Goal: Task Accomplishment & Management: Complete application form

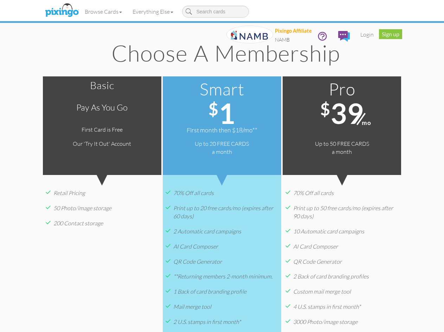
click at [222, 166] on div "Smart $ 1 First month then $18/mo** Up to 20 FREE CARDS a month Go Smart" at bounding box center [222, 125] width 119 height 98
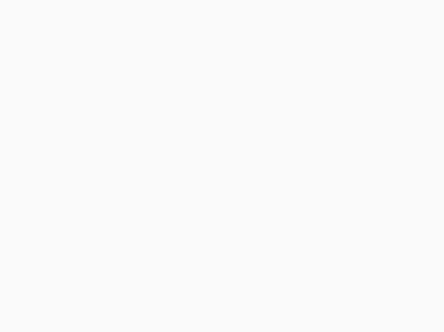
click at [62, 12] on body at bounding box center [222, 166] width 444 height 332
click at [112, 12] on body at bounding box center [222, 166] width 444 height 332
click at [74, 204] on body at bounding box center [225, 169] width 450 height 338
click at [222, 204] on body at bounding box center [225, 169] width 450 height 338
click at [370, 204] on body at bounding box center [225, 169] width 450 height 338
